Goal: Navigation & Orientation: Find specific page/section

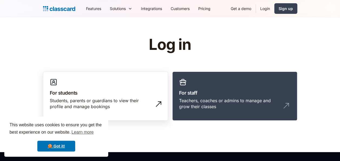
click at [108, 78] on link "For students Students, parents or guardians to view their profile and manage bo…" at bounding box center [105, 95] width 125 height 49
click at [128, 101] on div "Students, parents or guardians to view their profile and manage bookings" at bounding box center [100, 103] width 101 height 12
click at [144, 91] on h3 "For students" at bounding box center [105, 92] width 111 height 7
